Goal: Register for event/course

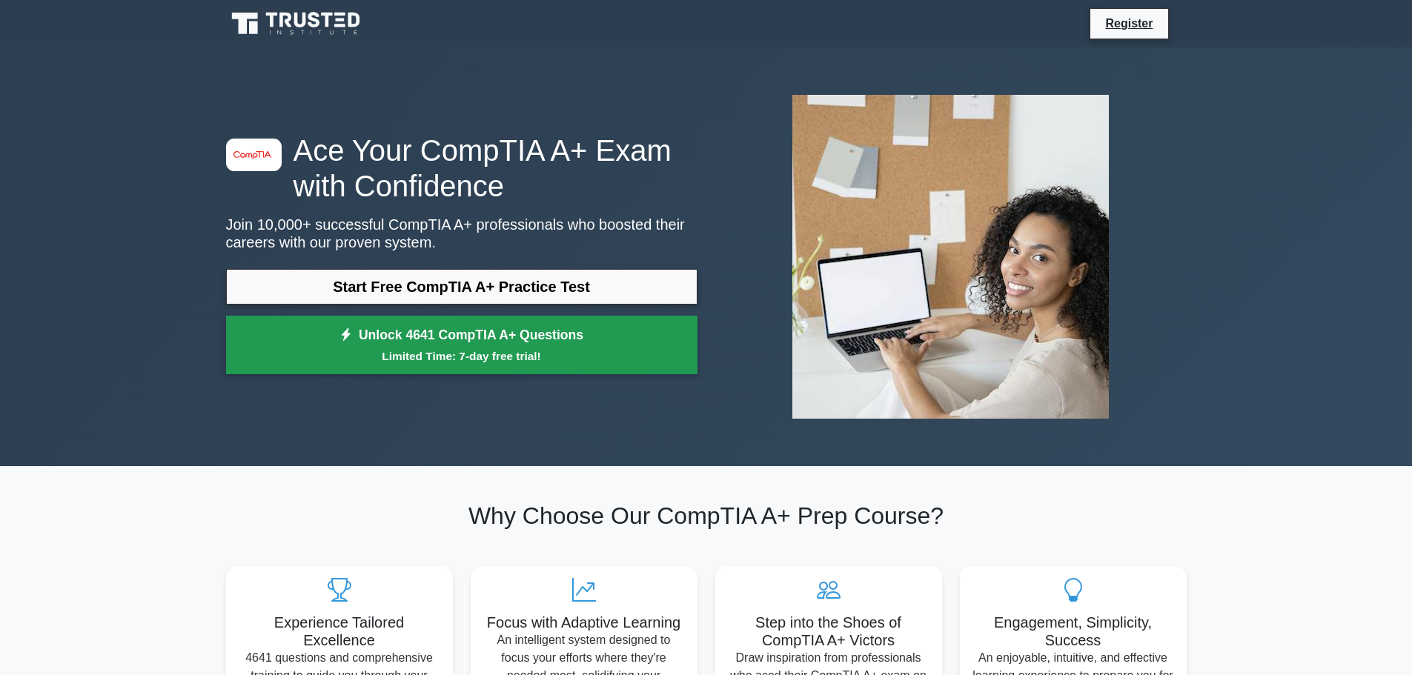
click at [548, 354] on small "Limited Time: 7-day free trial!" at bounding box center [462, 356] width 434 height 17
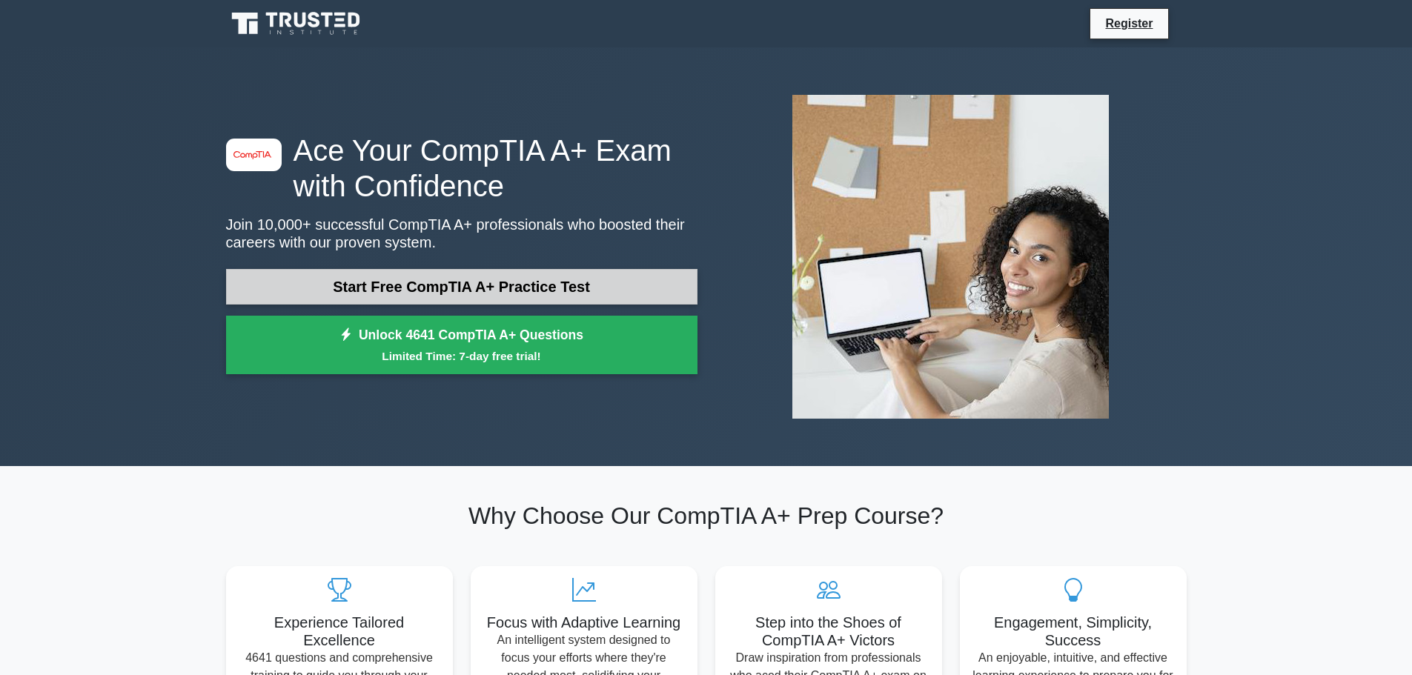
click at [520, 288] on link "Start Free CompTIA A+ Practice Test" at bounding box center [461, 287] width 471 height 36
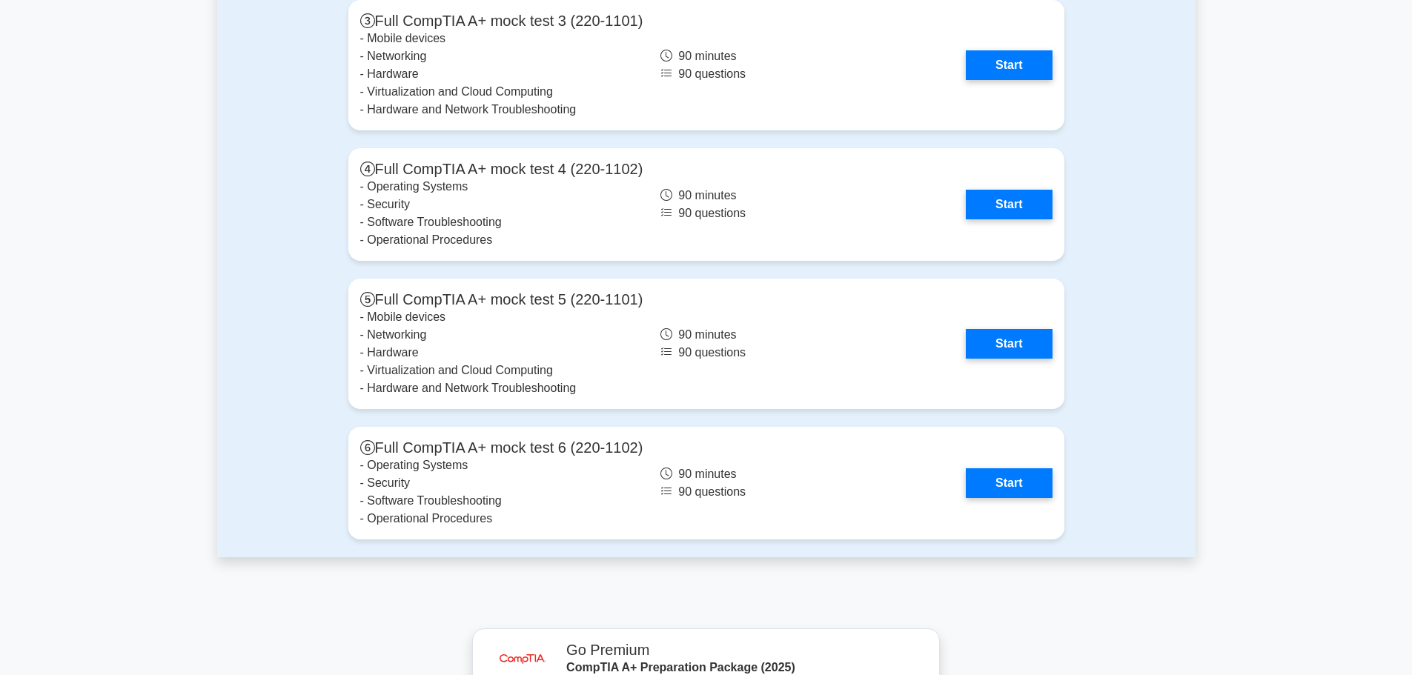
scroll to position [3706, 0]
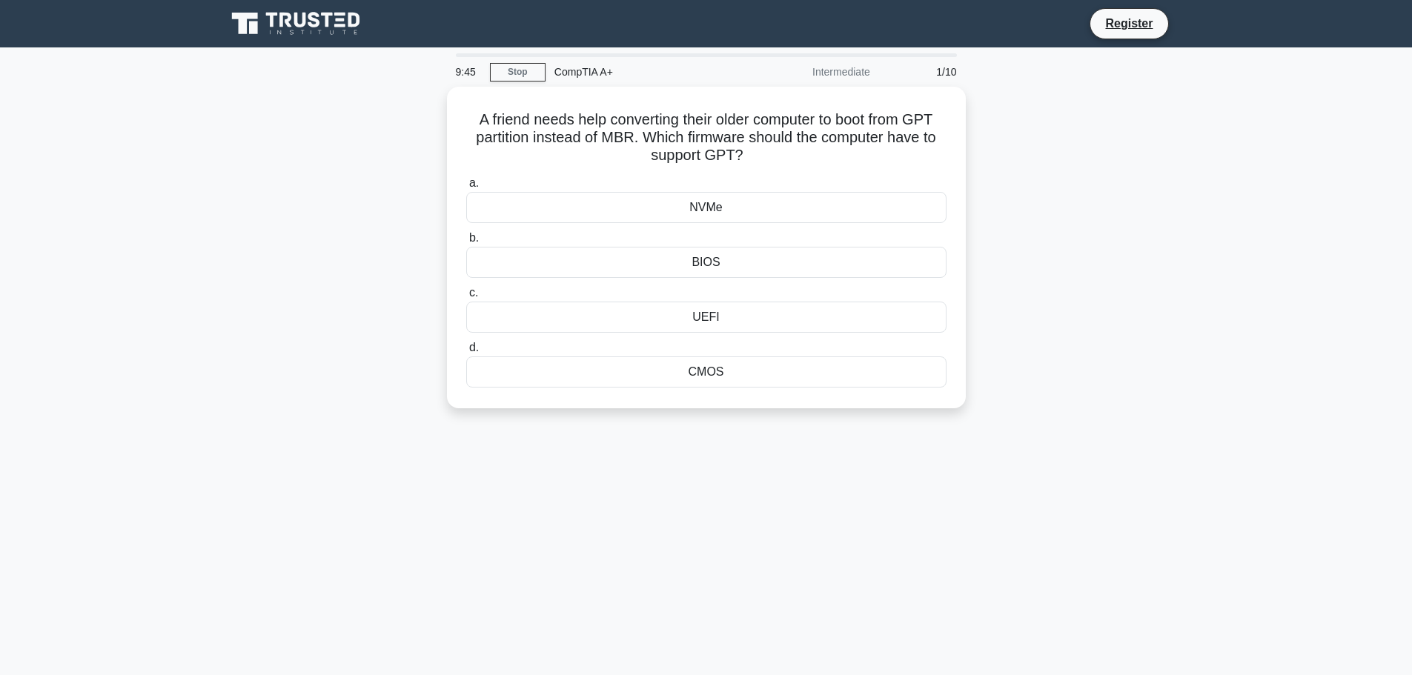
click at [583, 67] on div "CompTIA A+" at bounding box center [648, 72] width 204 height 30
click at [855, 71] on div "Intermediate" at bounding box center [814, 72] width 130 height 30
